Goal: Task Accomplishment & Management: Complete application form

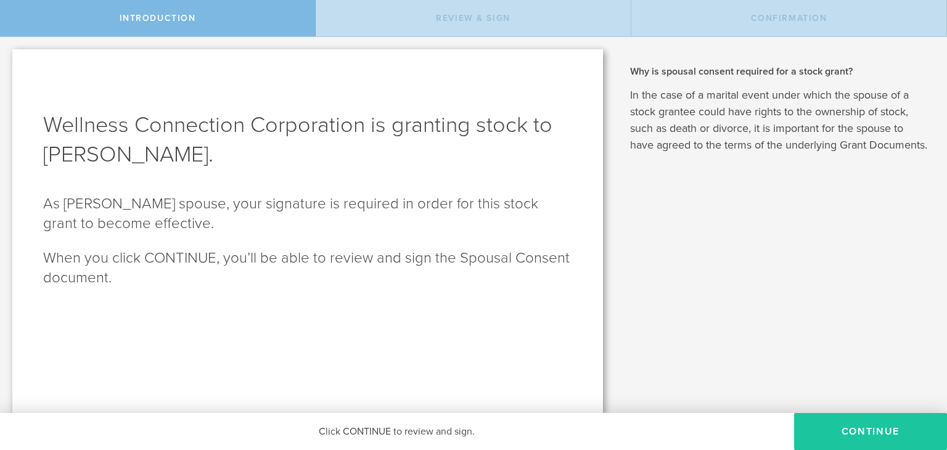
click at [881, 433] on button "CONTINUE" at bounding box center [870, 431] width 153 height 37
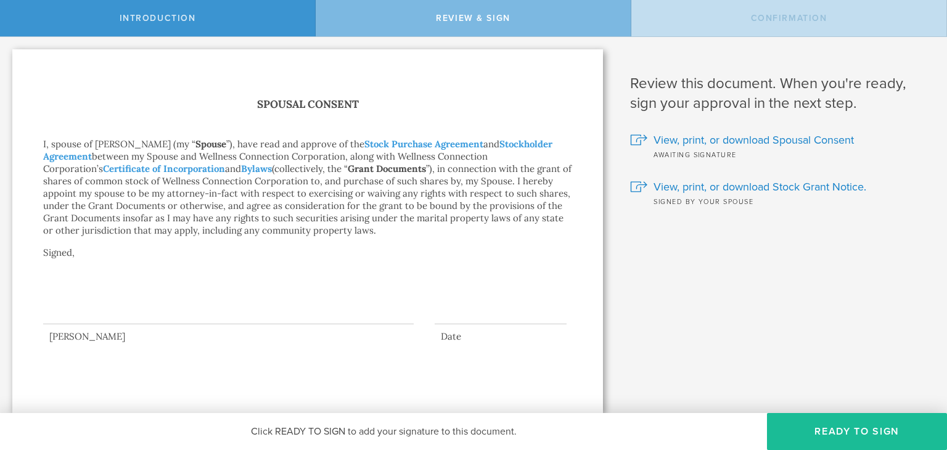
click at [76, 310] on div at bounding box center [228, 299] width 370 height 49
click at [811, 439] on button "Ready to Sign" at bounding box center [857, 431] width 180 height 37
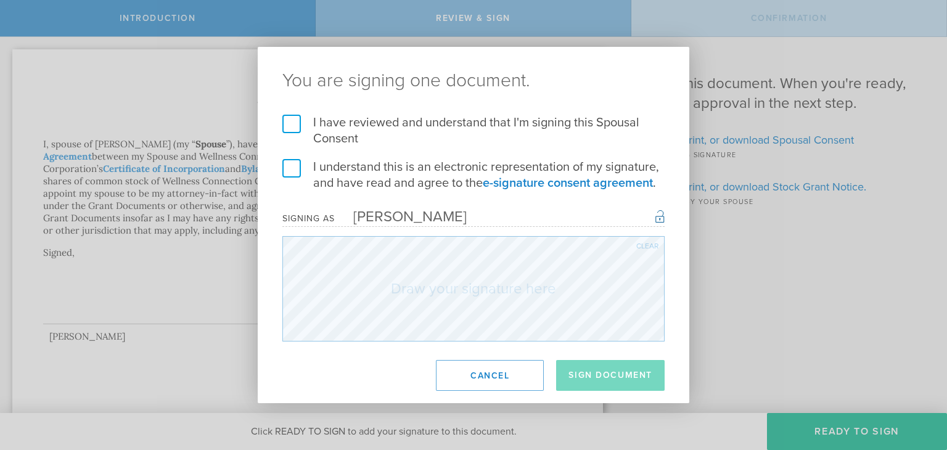
click at [292, 120] on label "I have reviewed and understand that I'm signing this Spousal Consent" at bounding box center [473, 131] width 382 height 32
click at [0, 0] on input "I have reviewed and understand that I'm signing this Spousal Consent" at bounding box center [0, 0] width 0 height 0
click at [288, 166] on label "I understand this is an electronic representation of my signature, and have rea…" at bounding box center [473, 175] width 382 height 32
click at [0, 0] on input "I understand this is an electronic representation of my signature, and have rea…" at bounding box center [0, 0] width 0 height 0
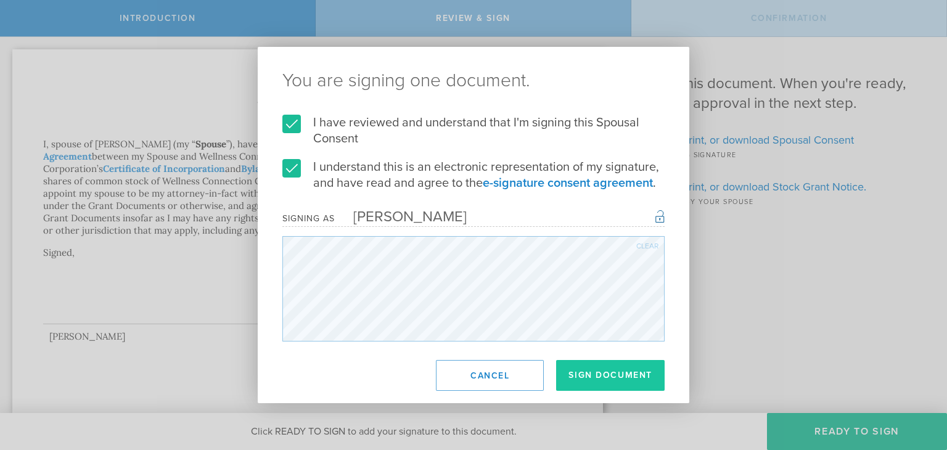
click at [624, 380] on button "Sign Document" at bounding box center [610, 375] width 108 height 31
